Goal: Task Accomplishment & Management: Manage account settings

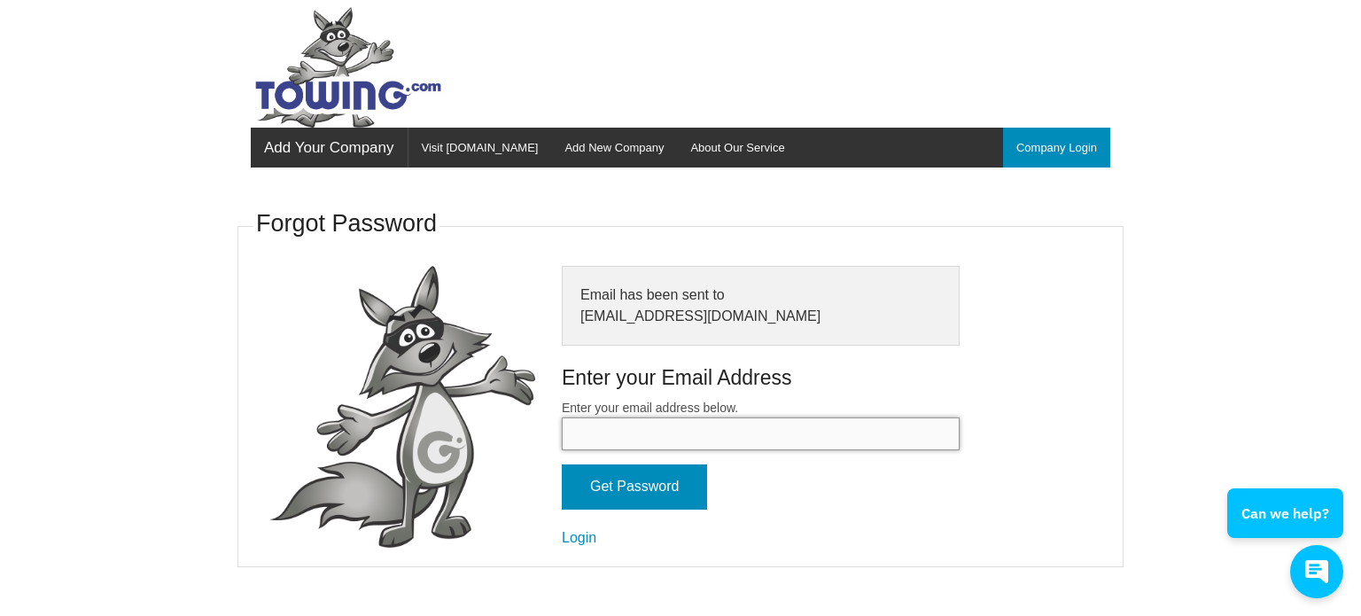
click at [595, 432] on input "Enter your email address below." at bounding box center [761, 433] width 398 height 33
type input "benr@npdnh.com"
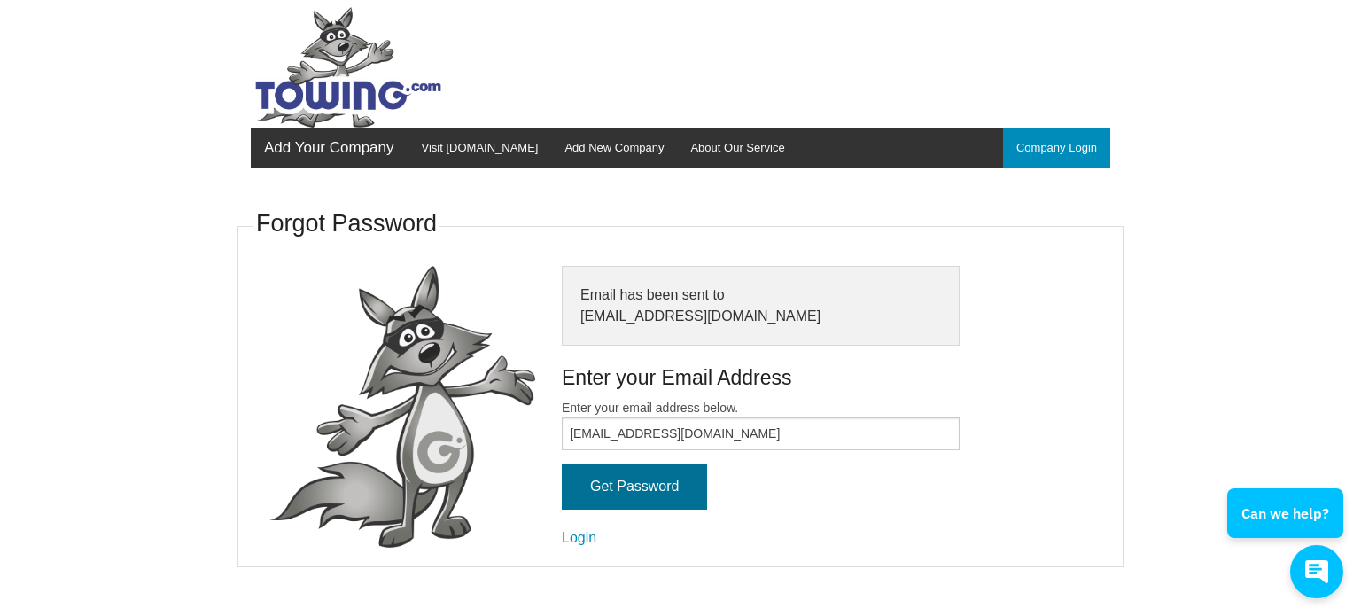
click at [640, 481] on input "Get Password" at bounding box center [634, 486] width 145 height 45
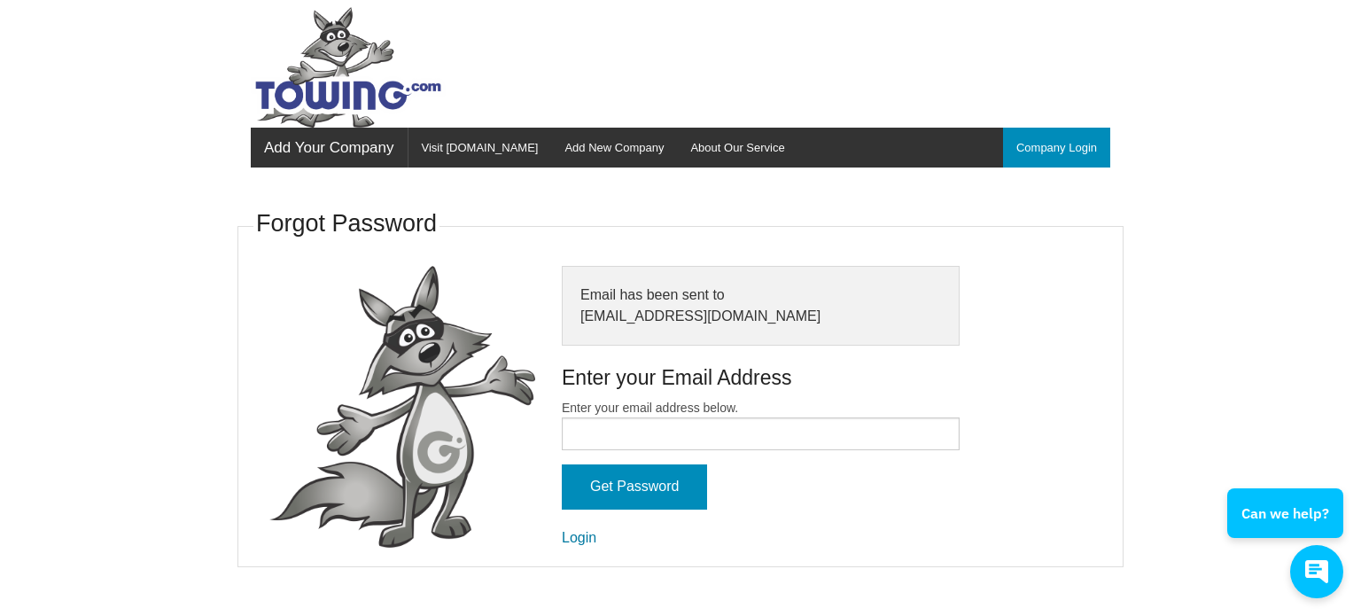
click at [581, 537] on link "Login" at bounding box center [579, 537] width 35 height 15
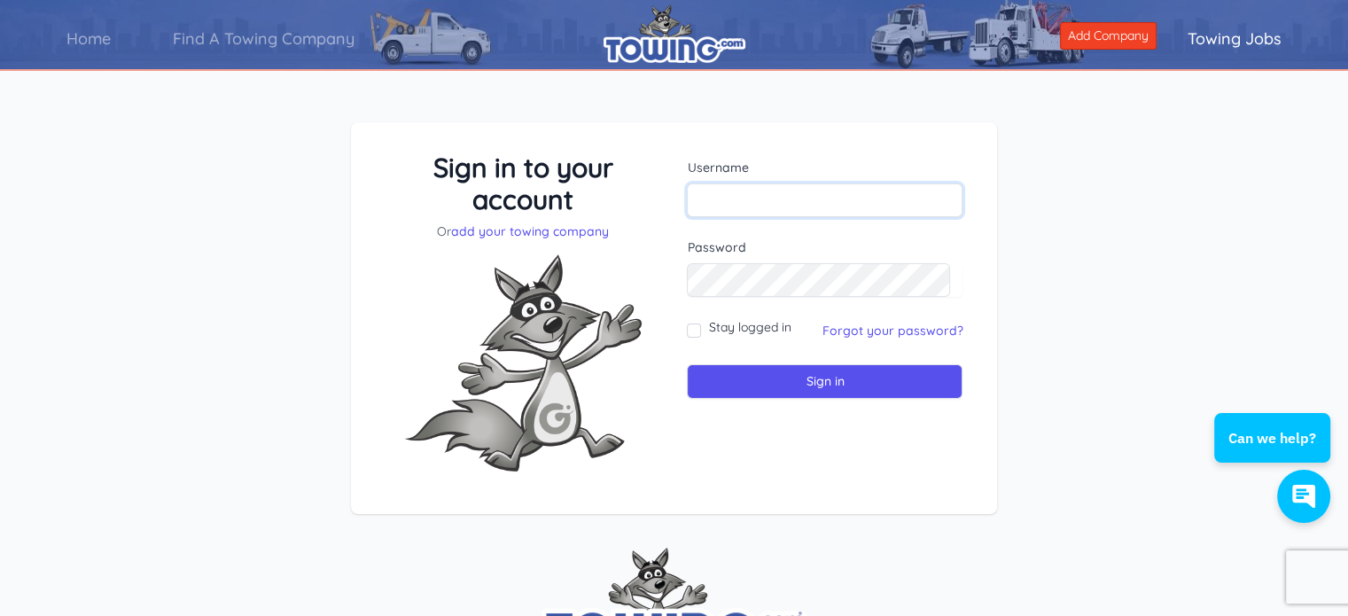
click at [733, 203] on input "text" at bounding box center [825, 200] width 276 height 34
type input "benr@npdnh.com"
click at [687, 364] on input "Sign in" at bounding box center [825, 381] width 276 height 35
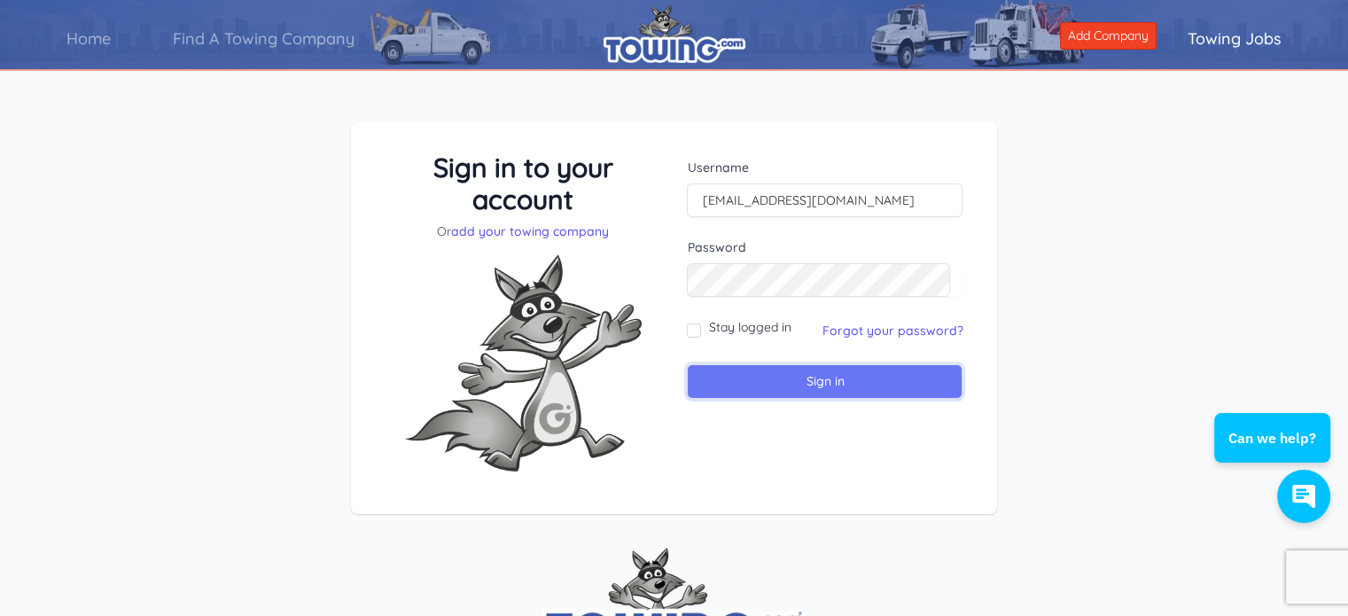
click at [809, 369] on input "Sign in" at bounding box center [825, 381] width 276 height 35
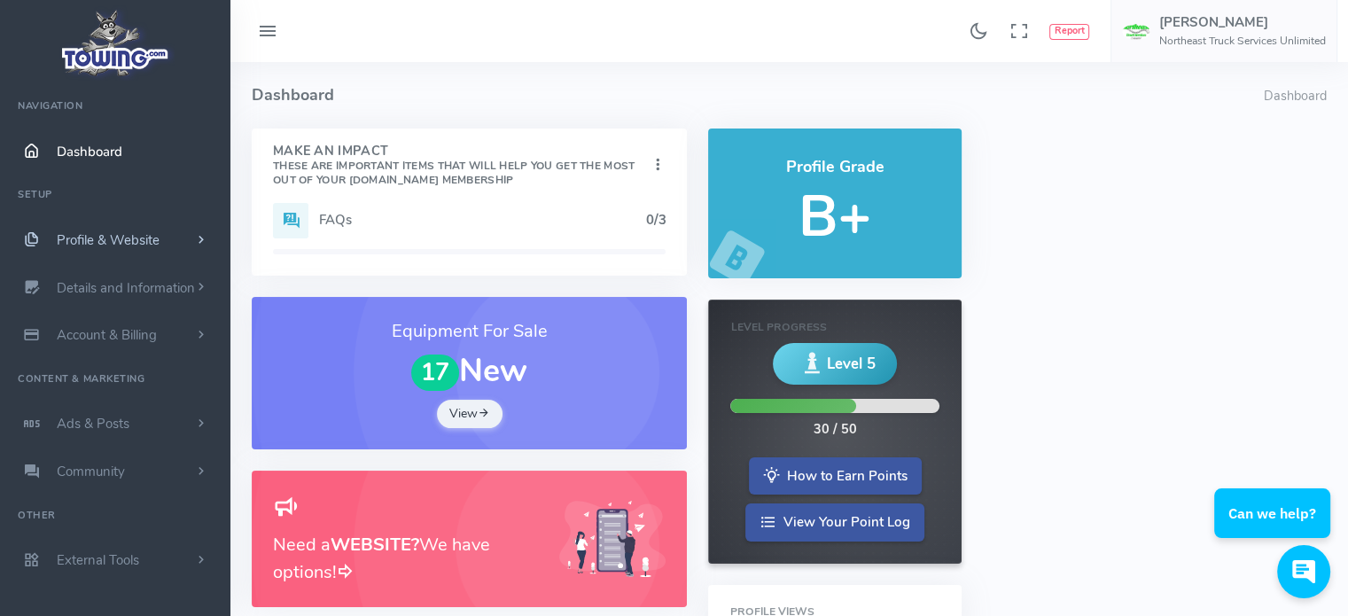
click at [100, 237] on span "Profile & Website" at bounding box center [108, 240] width 103 height 18
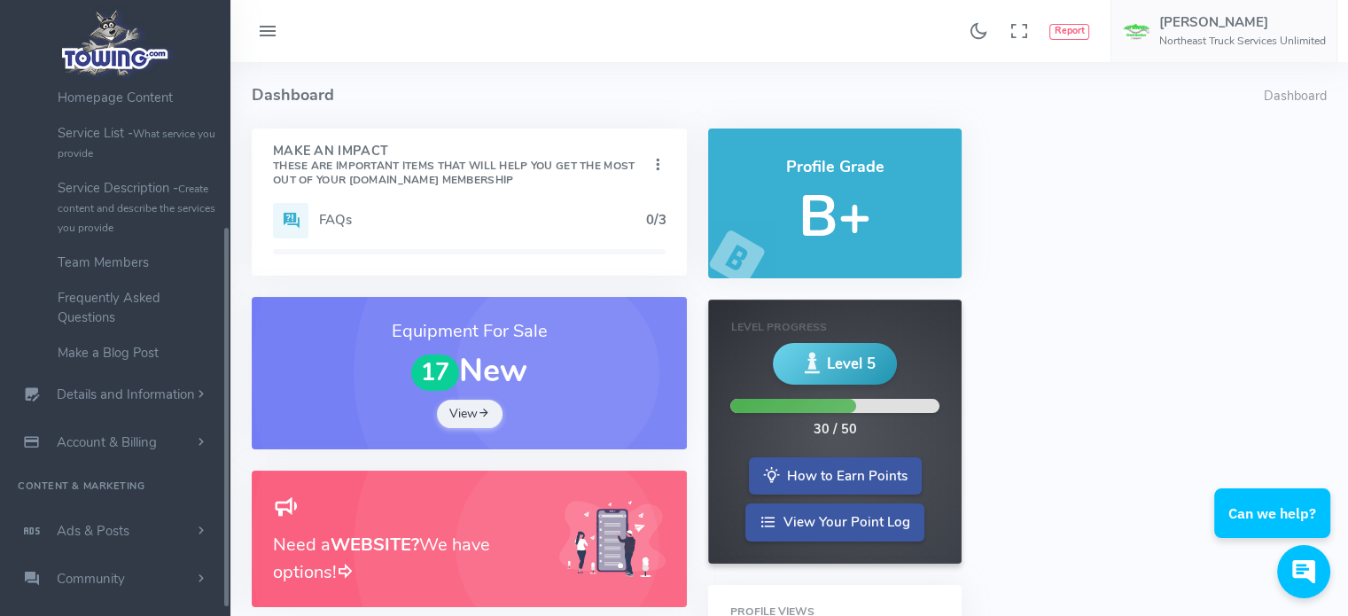
scroll to position [245, 0]
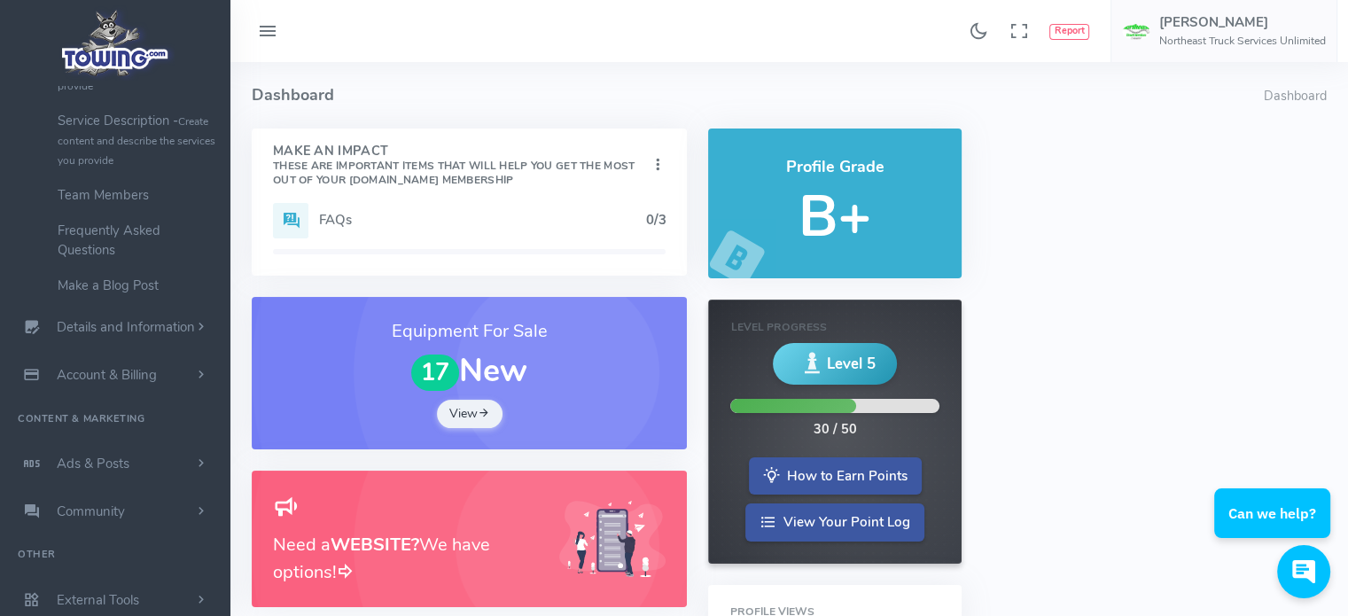
click at [247, 258] on div "Make An Impact These are important items that will help you get the most out of…" at bounding box center [469, 549] width 456 height 841
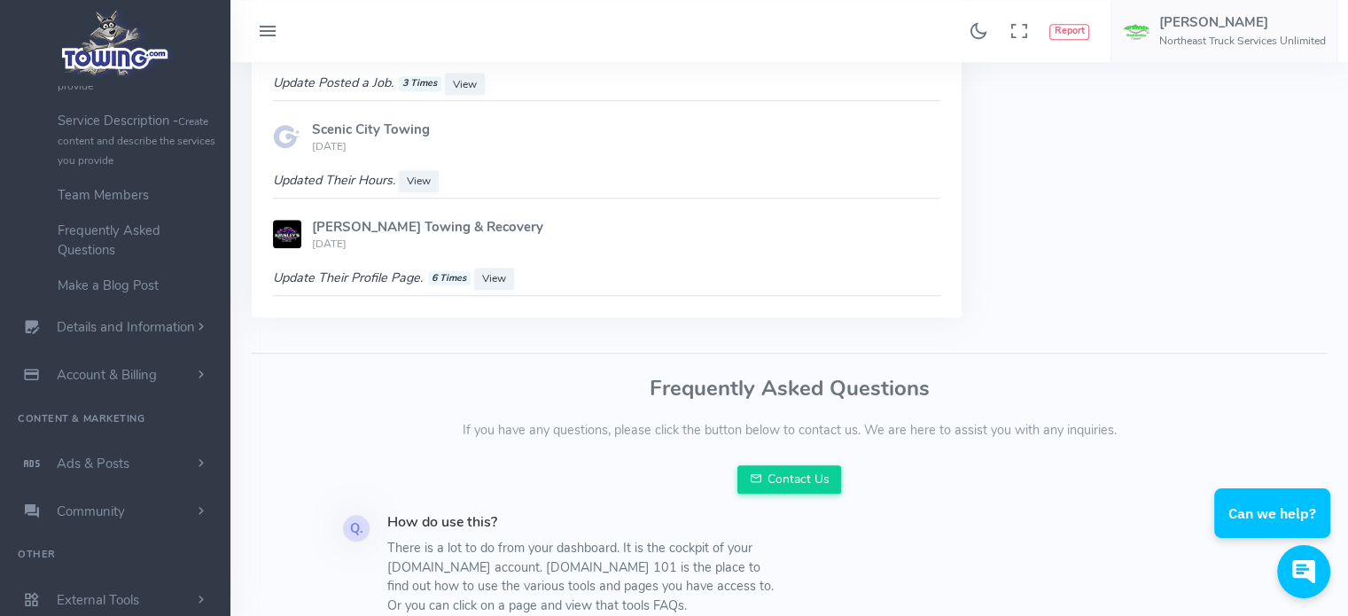
scroll to position [1376, 0]
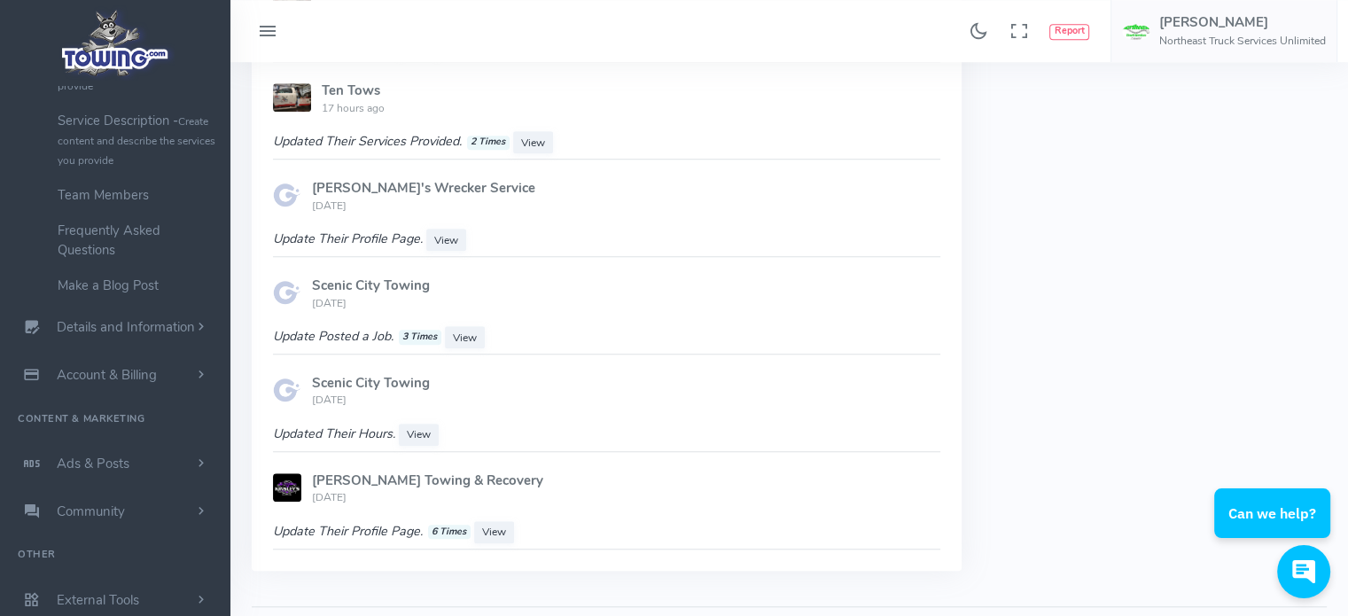
click at [287, 481] on img at bounding box center [287, 487] width 28 height 28
click at [493, 526] on span "View" at bounding box center [494, 532] width 24 height 14
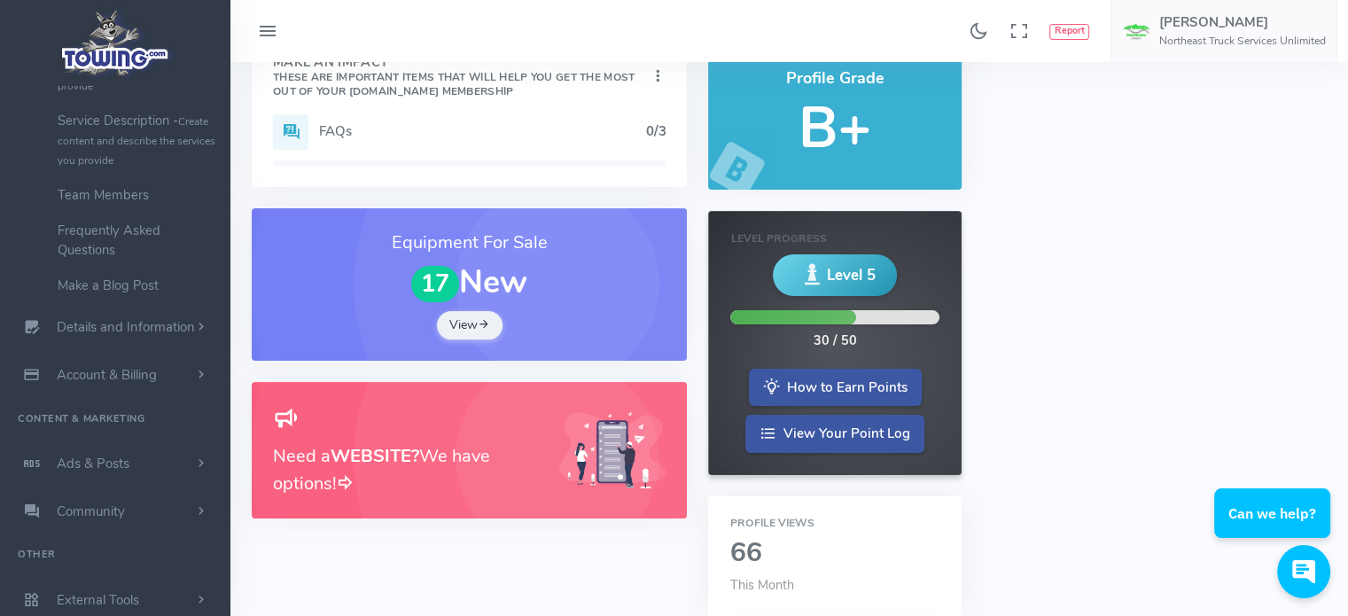
scroll to position [47, 0]
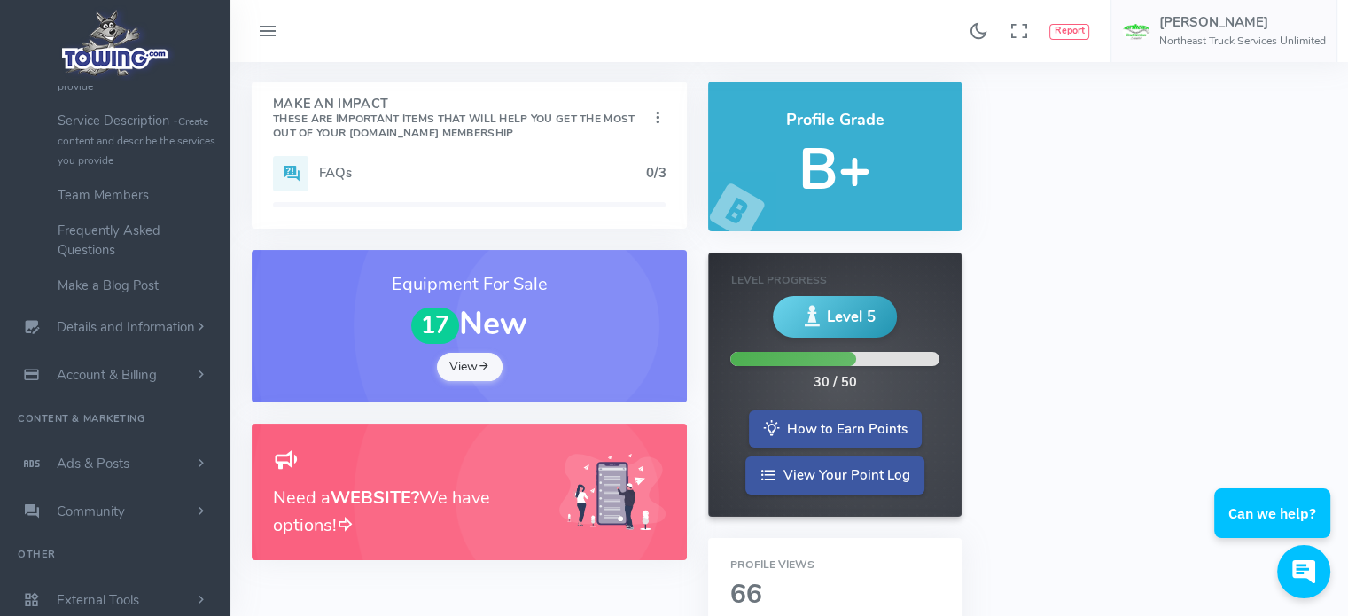
click at [464, 367] on link "View" at bounding box center [470, 367] width 66 height 28
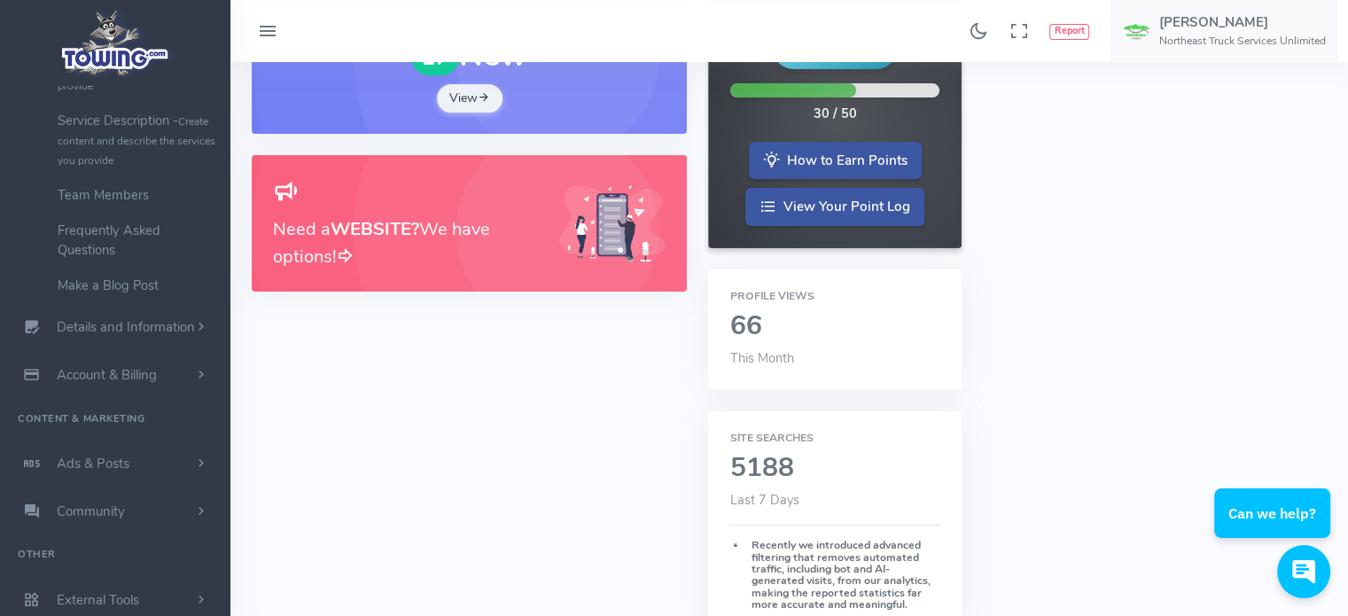
scroll to position [0, 0]
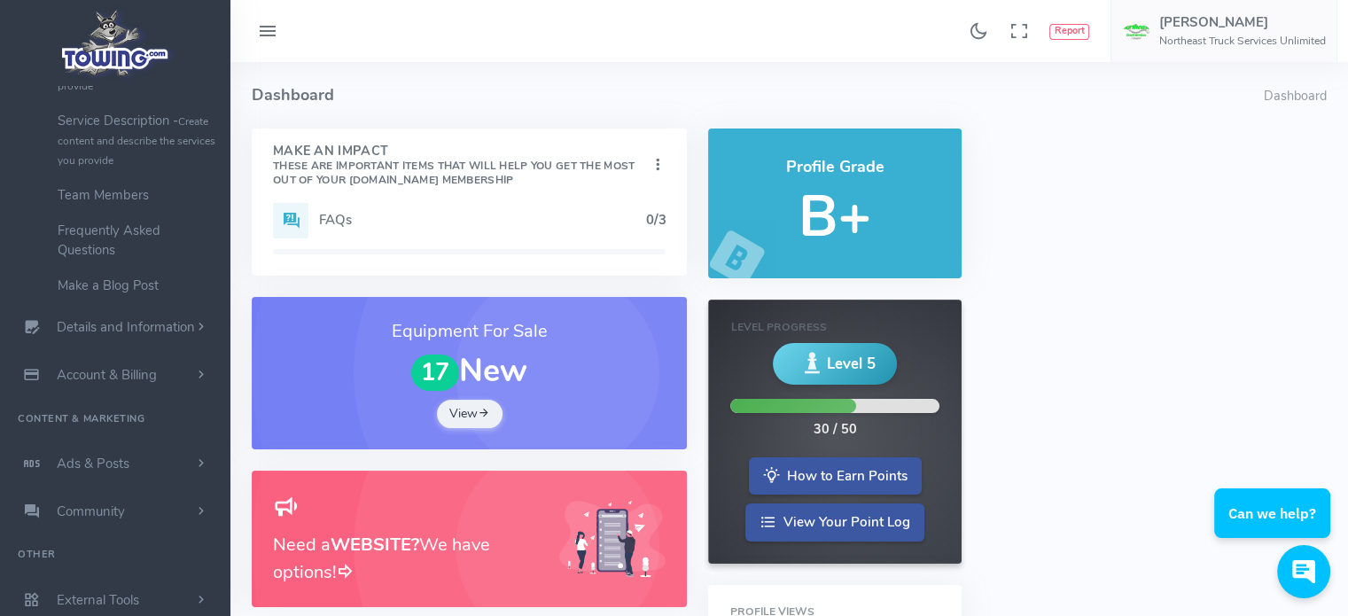
click at [274, 33] on icon at bounding box center [267, 32] width 21 height 28
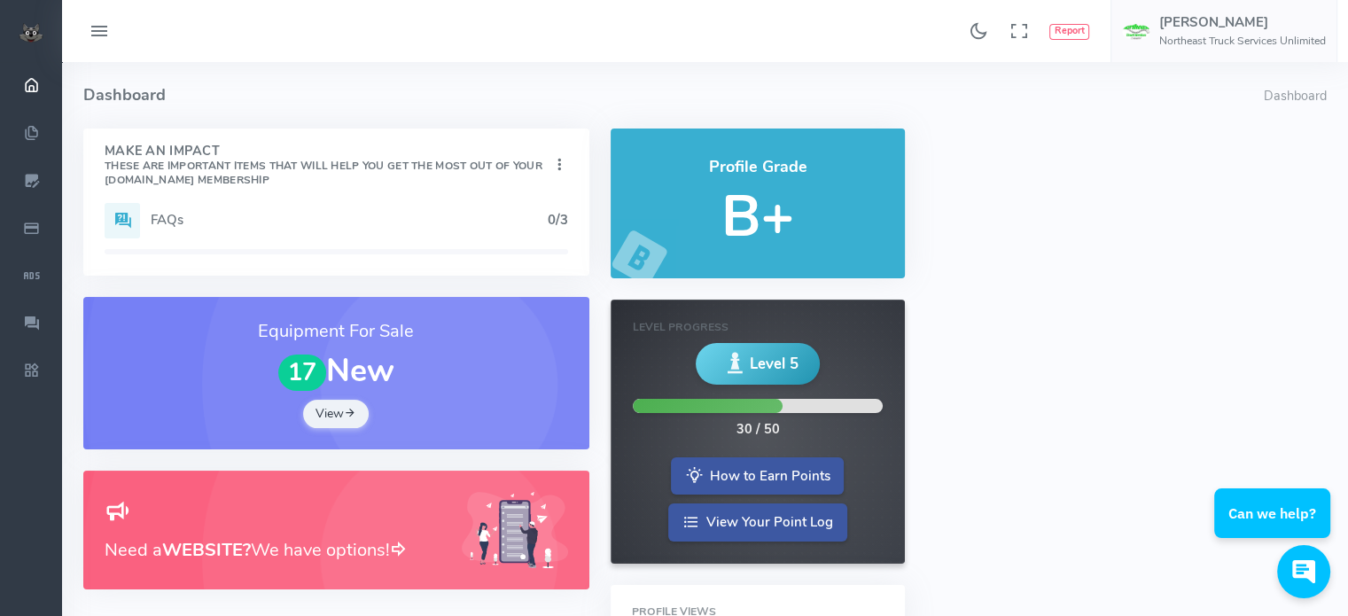
click at [97, 24] on icon at bounding box center [99, 32] width 21 height 28
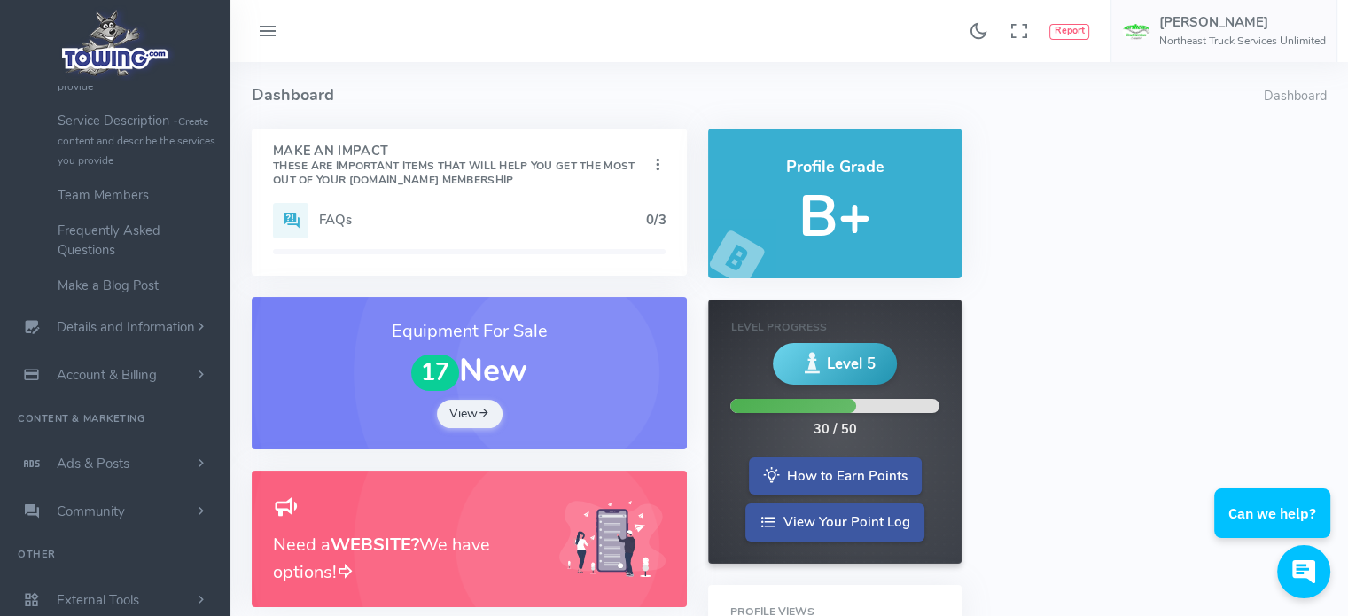
scroll to position [225, 0]
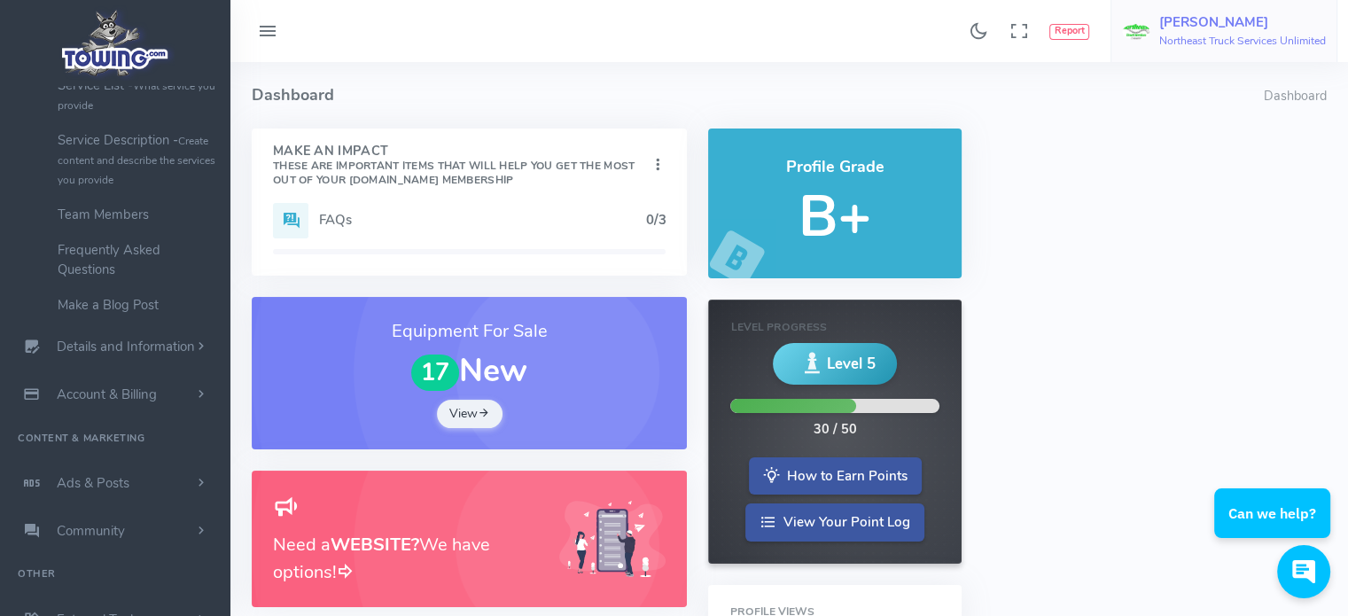
click at [1202, 31] on span "[PERSON_NAME] Northeast Truck Services Unlimited" at bounding box center [1242, 31] width 167 height 32
